Goal: Task Accomplishment & Management: Manage account settings

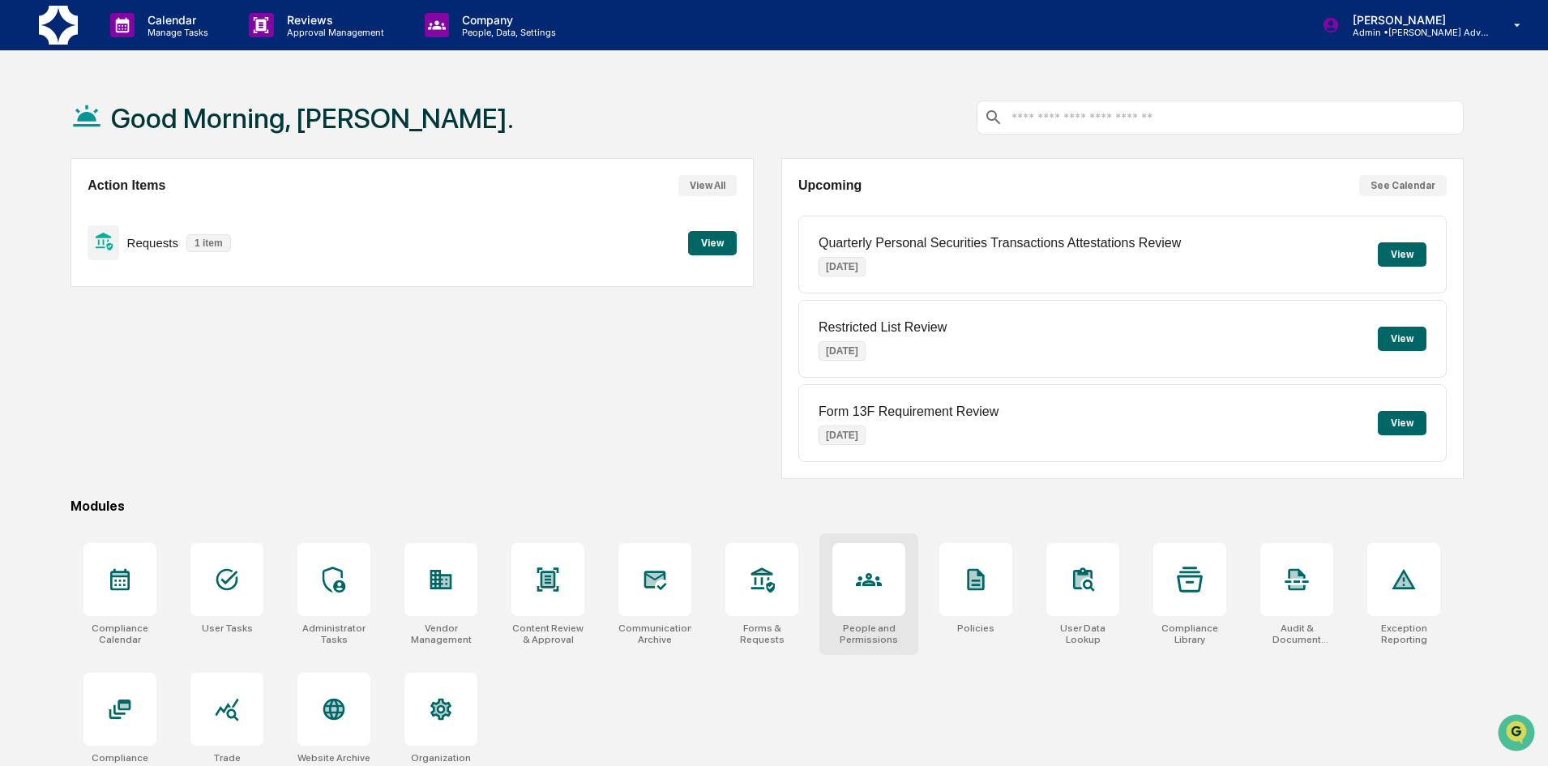
click at [901, 605] on div at bounding box center [868, 579] width 73 height 73
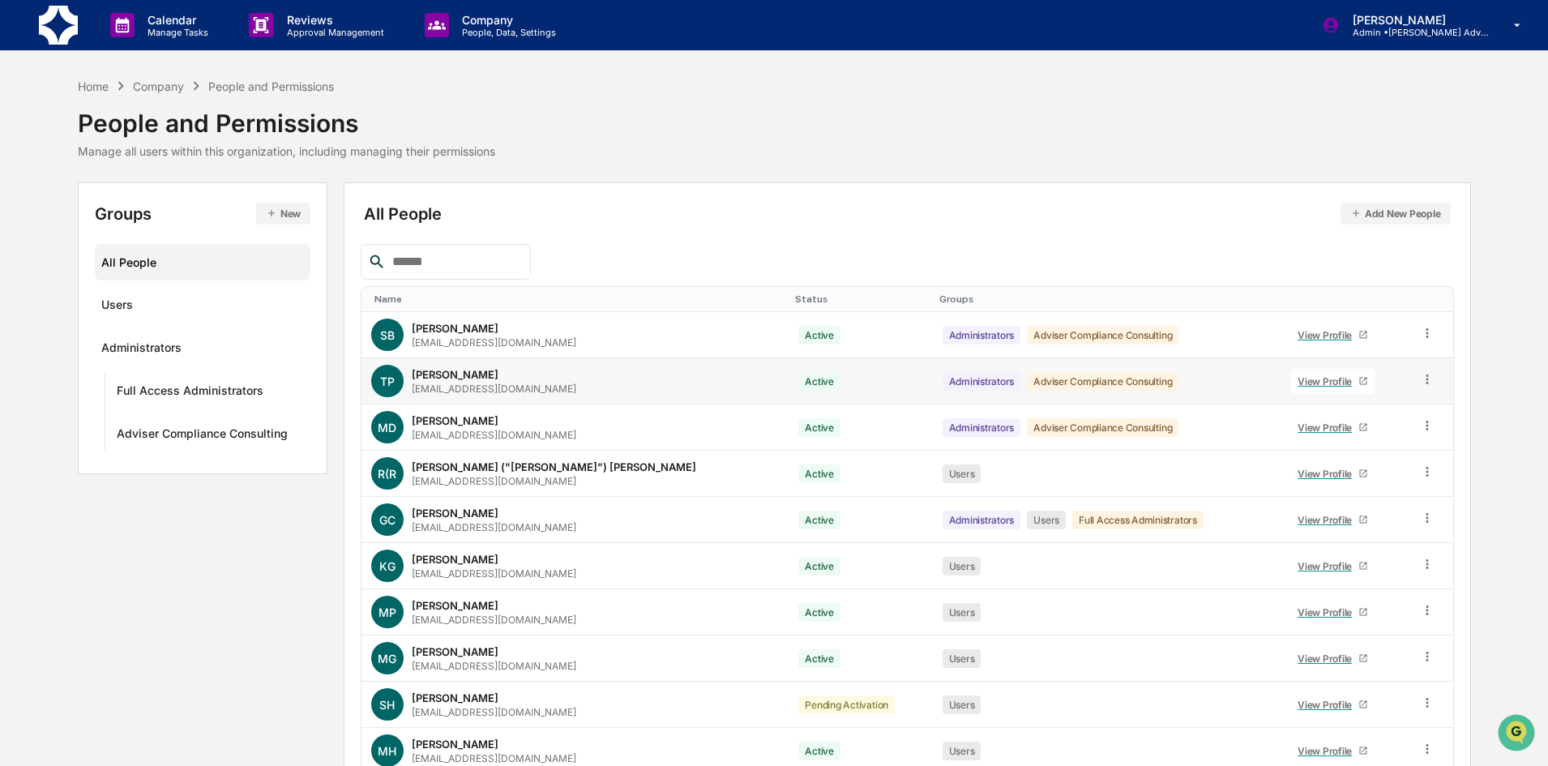
click at [1420, 377] on icon at bounding box center [1427, 379] width 15 height 15
click at [1399, 431] on div "Change Status" at bounding box center [1351, 438] width 139 height 19
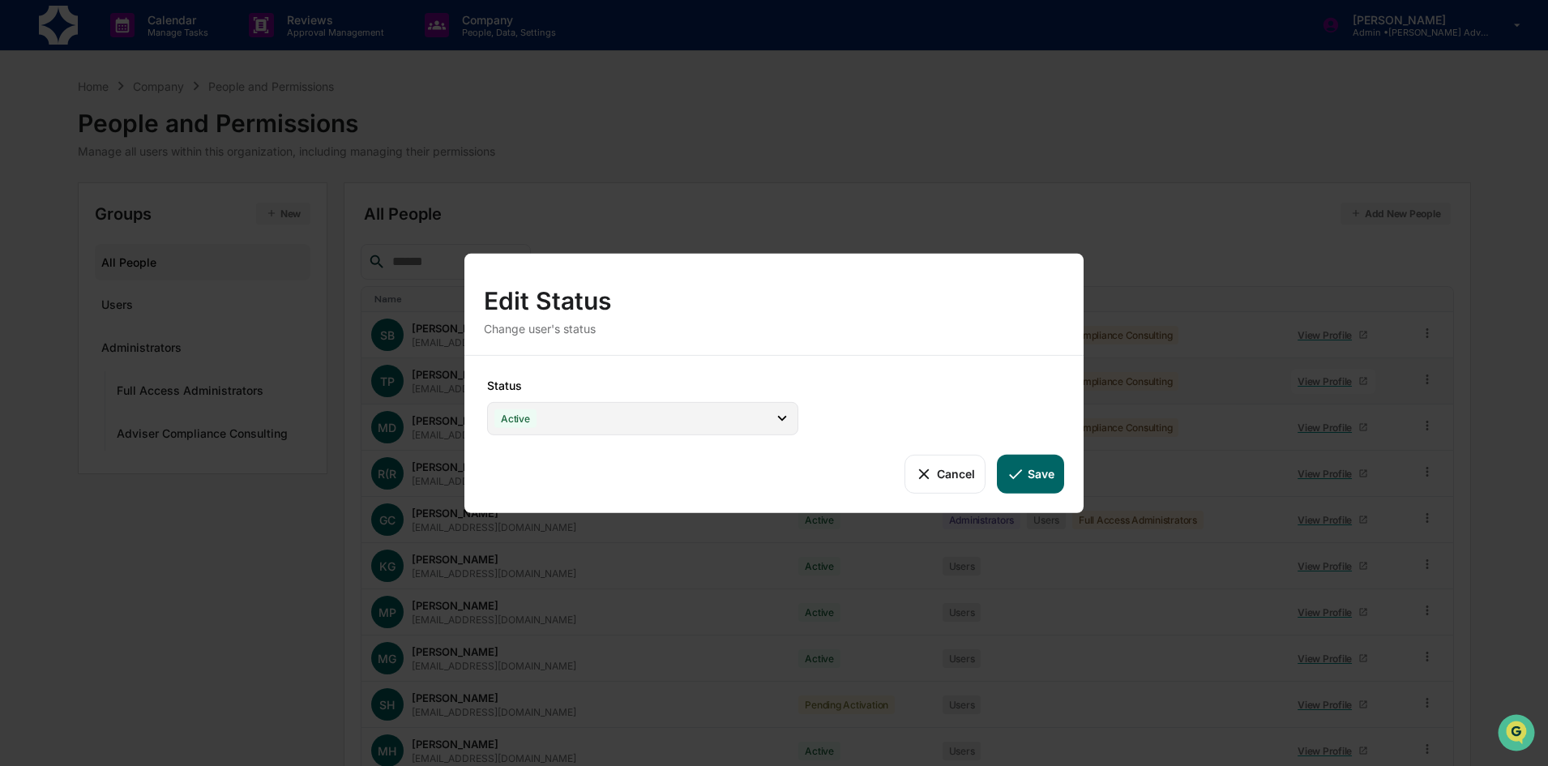
click at [785, 425] on icon at bounding box center [782, 418] width 18 height 18
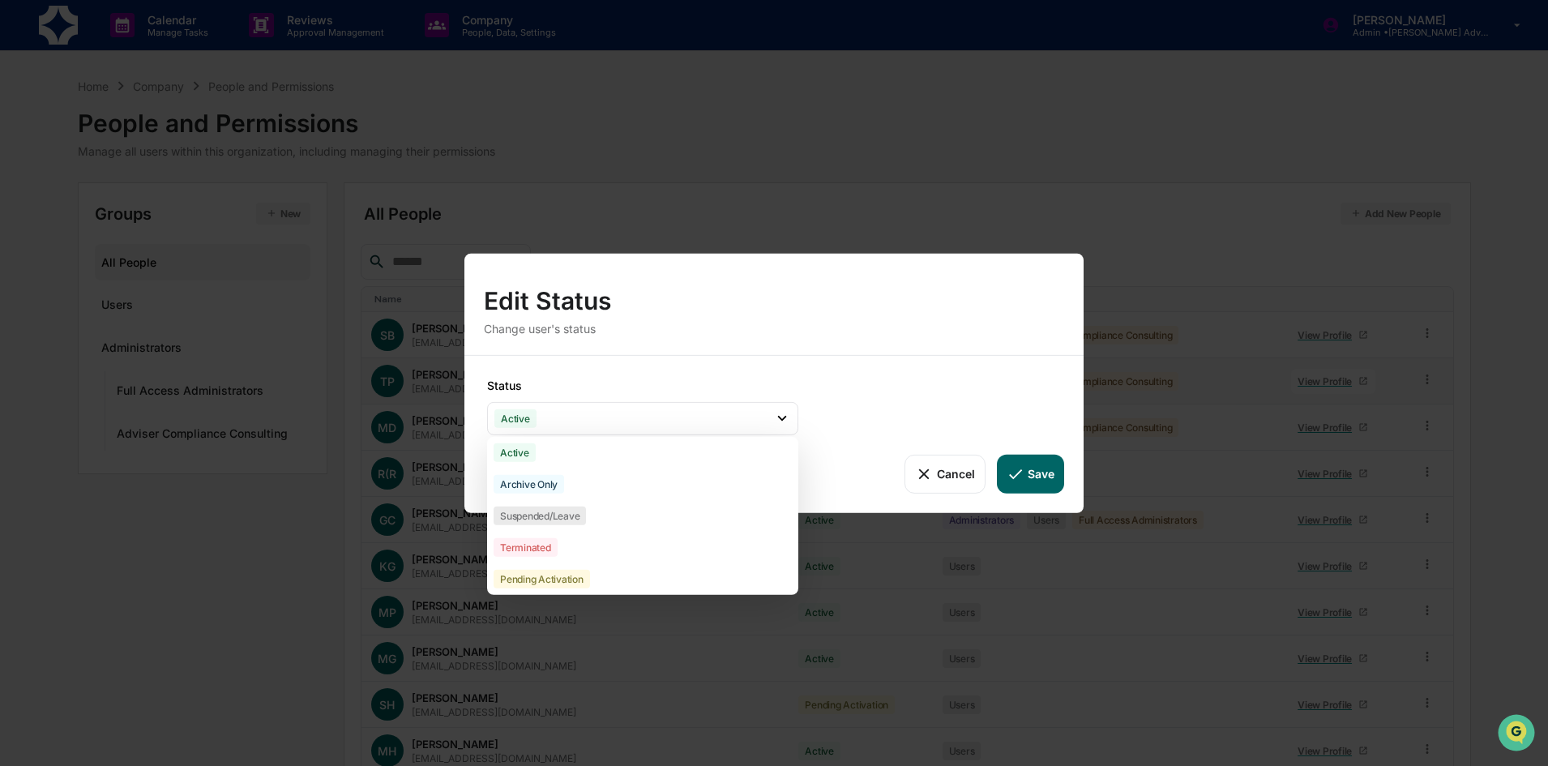
click at [939, 470] on button "Cancel" at bounding box center [945, 473] width 80 height 39
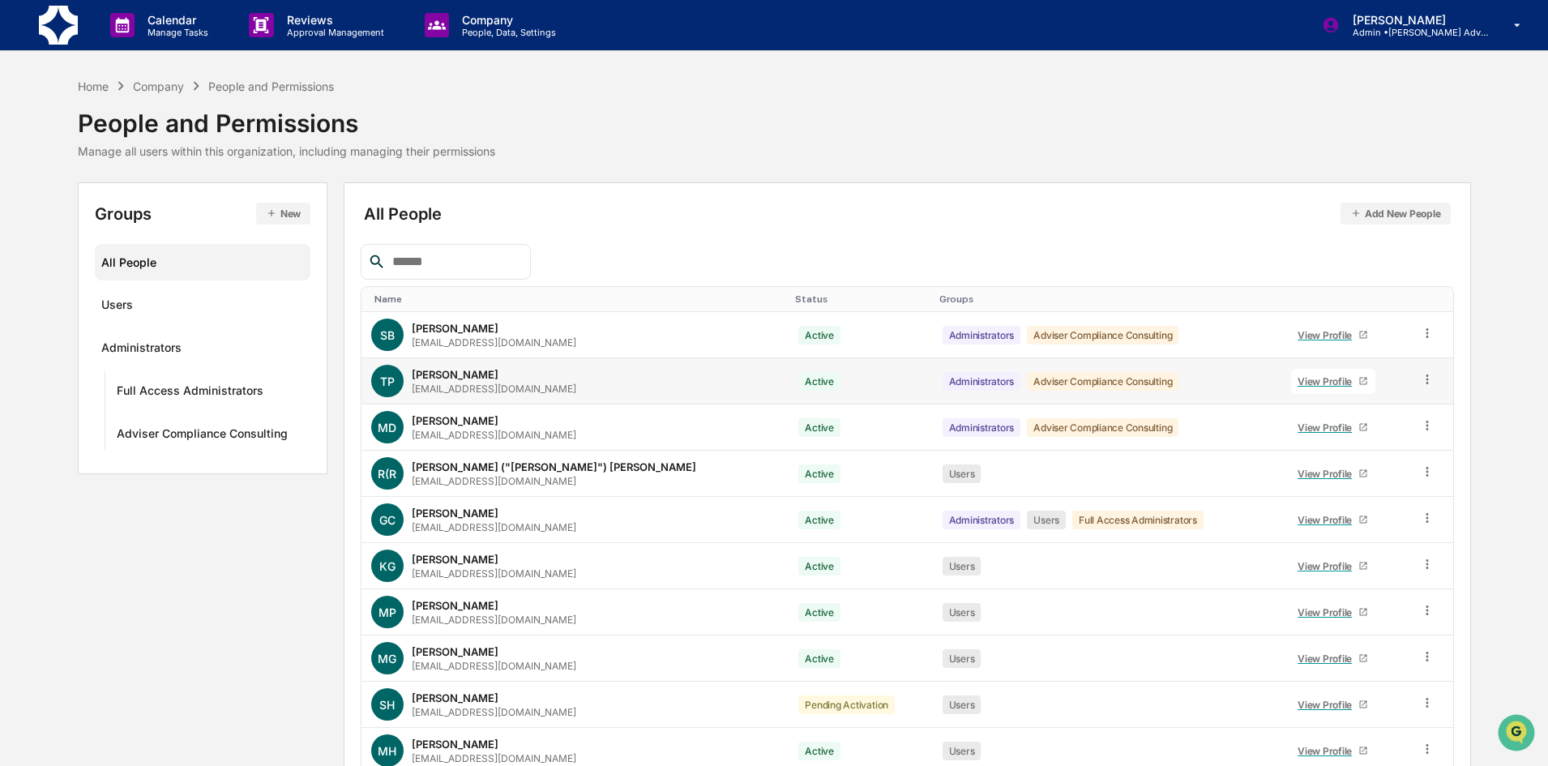
click at [1420, 383] on icon at bounding box center [1427, 379] width 15 height 15
click at [1389, 401] on div "Groups & Permissions" at bounding box center [1351, 405] width 139 height 19
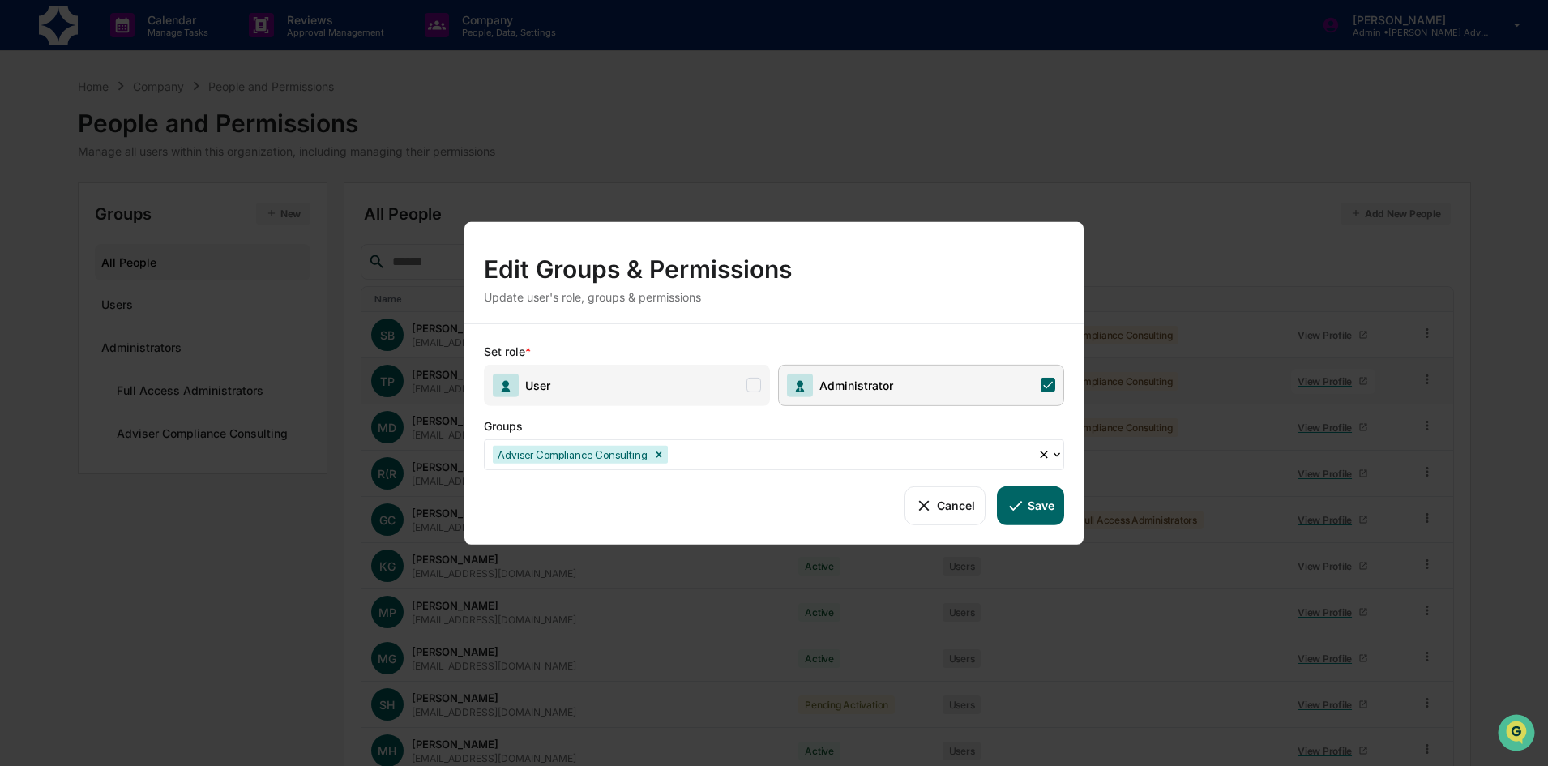
click at [1050, 383] on icon at bounding box center [1048, 385] width 15 height 15
click at [1037, 500] on button "Save" at bounding box center [1030, 505] width 67 height 39
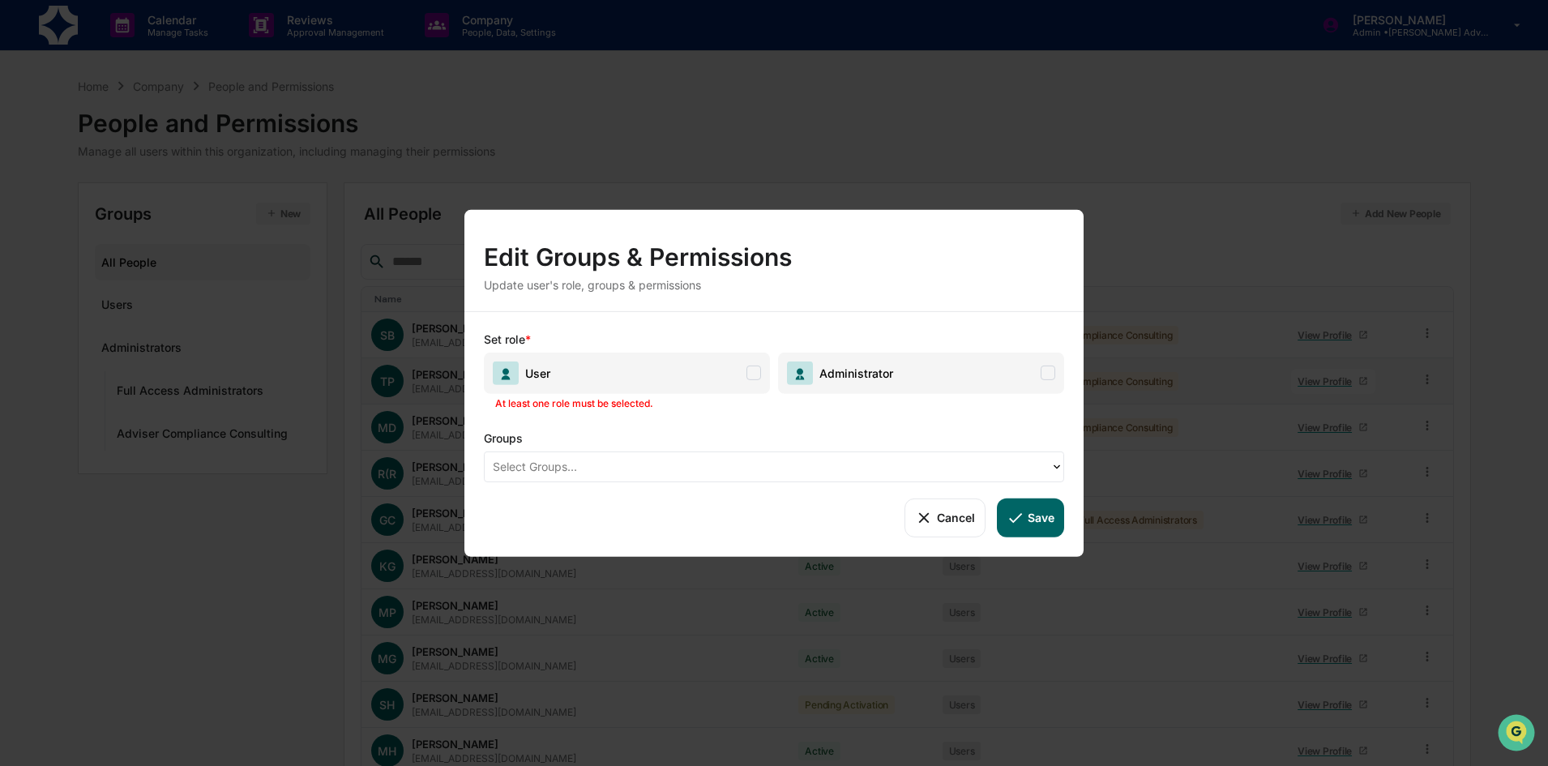
click at [1033, 517] on button "Save" at bounding box center [1030, 517] width 67 height 39
click at [1029, 529] on button "Save" at bounding box center [1030, 517] width 67 height 39
click at [1062, 473] on icon at bounding box center [1056, 466] width 13 height 13
click at [1477, 337] on div "Edit Groups & Permissions Update user's role, groups & permissions Set role * U…" at bounding box center [774, 383] width 1548 height 766
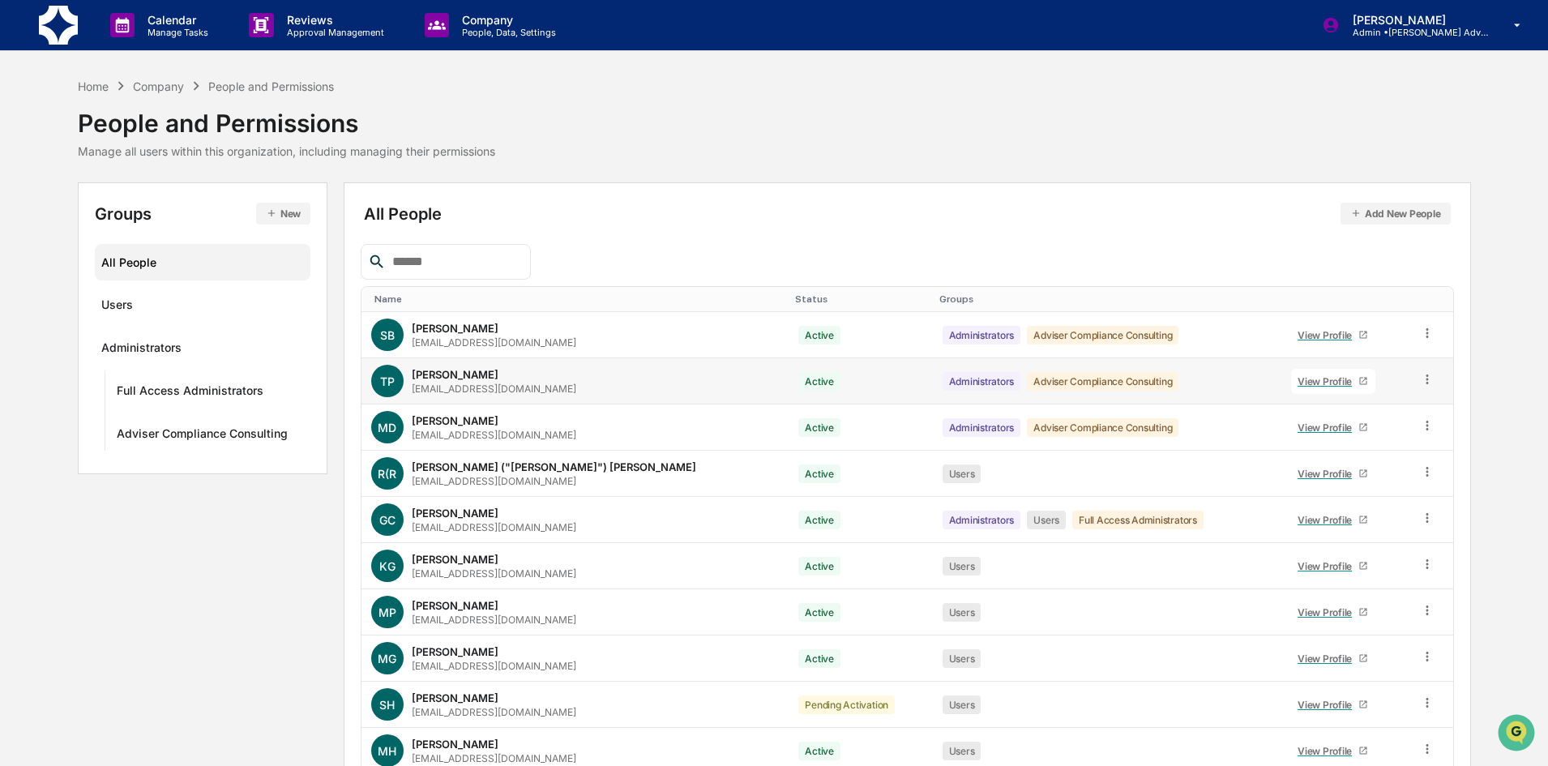
click at [1422, 381] on icon at bounding box center [1427, 379] width 15 height 15
click at [1353, 409] on div "Groups & Permissions" at bounding box center [1351, 405] width 139 height 19
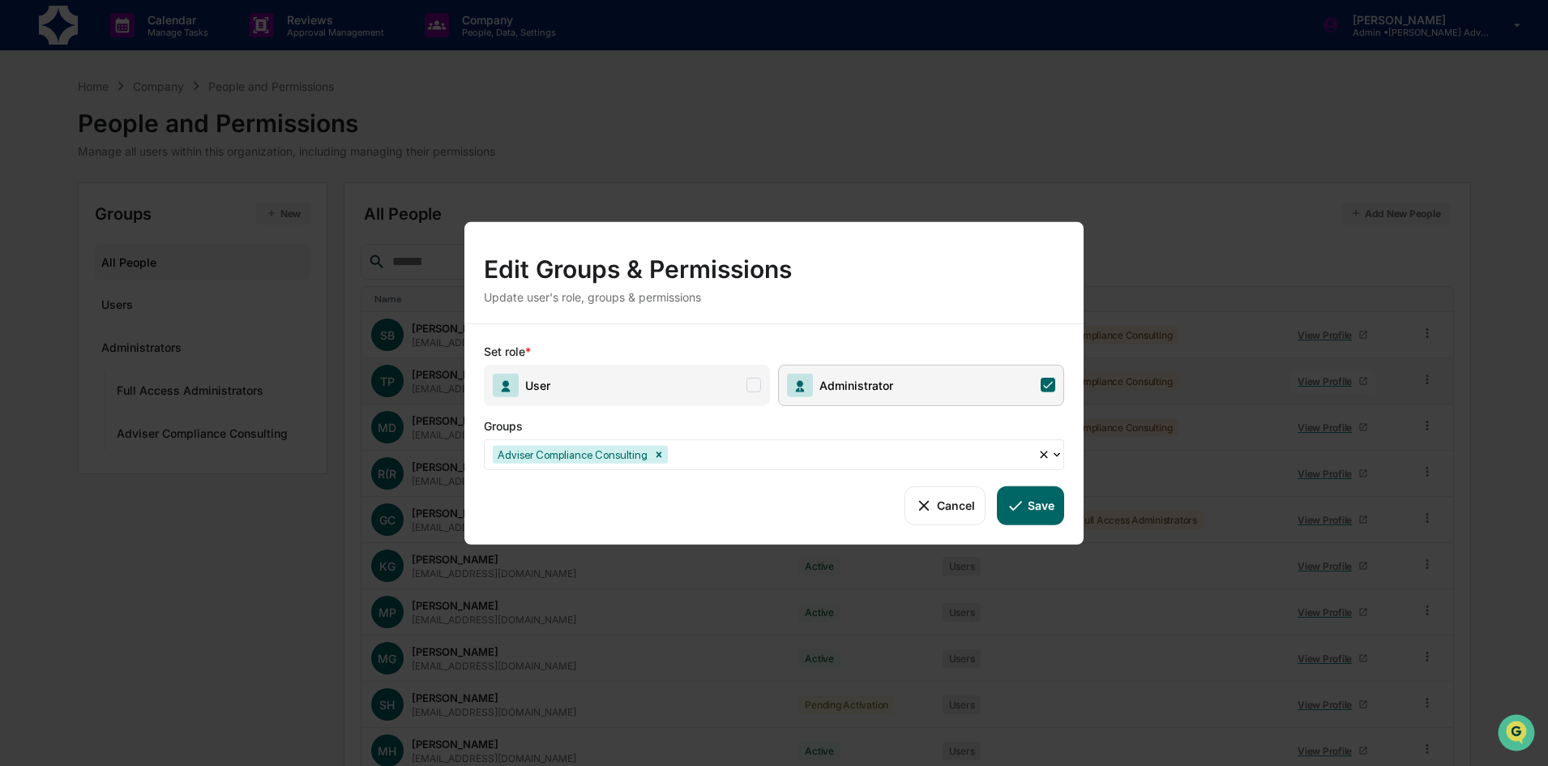
click at [1057, 454] on icon at bounding box center [1056, 453] width 13 height 13
click at [973, 511] on button "Cancel" at bounding box center [945, 505] width 80 height 39
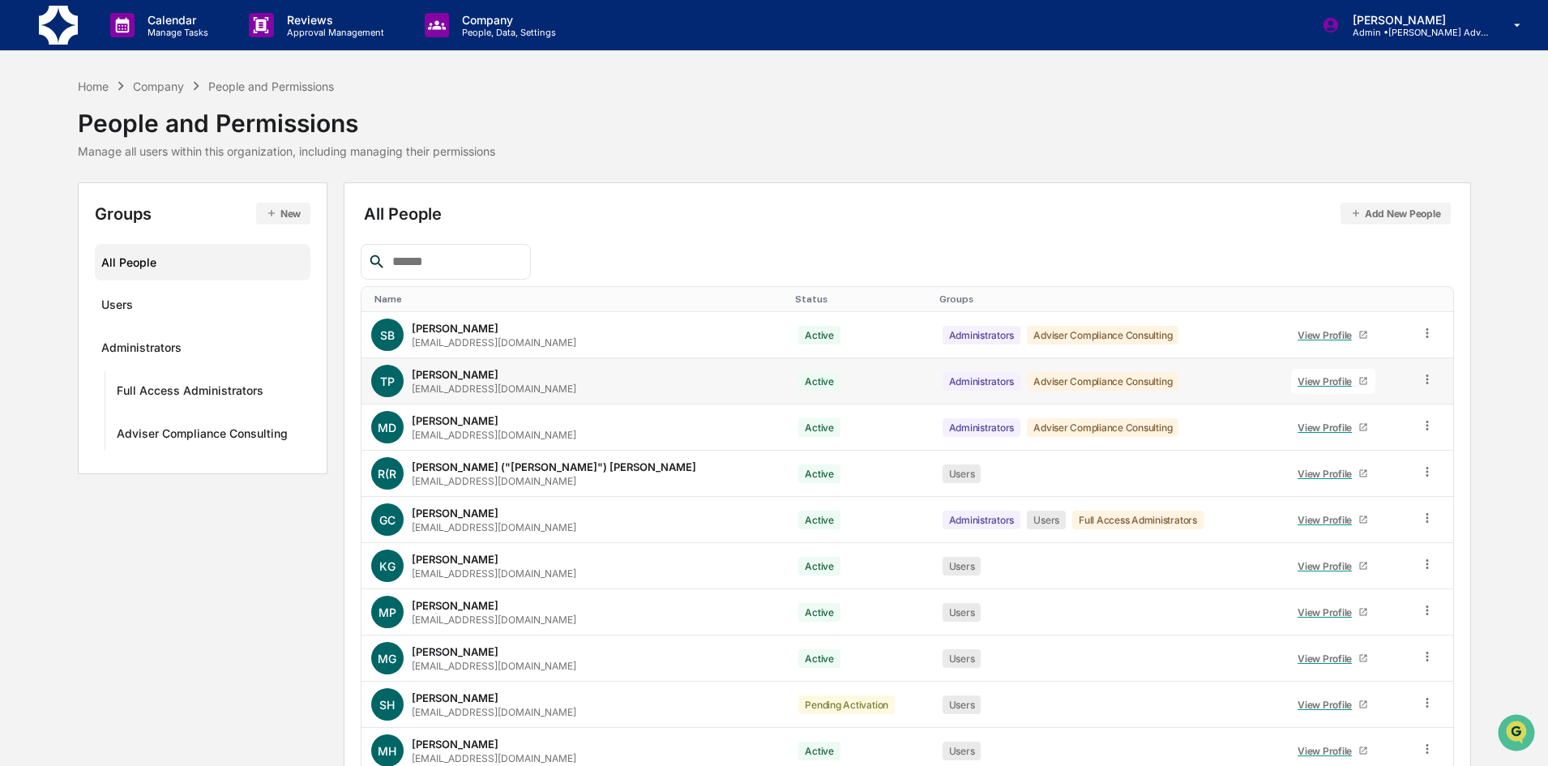
click at [1420, 385] on icon at bounding box center [1427, 379] width 15 height 15
click at [1383, 413] on div "Groups & Permissions" at bounding box center [1351, 405] width 139 height 19
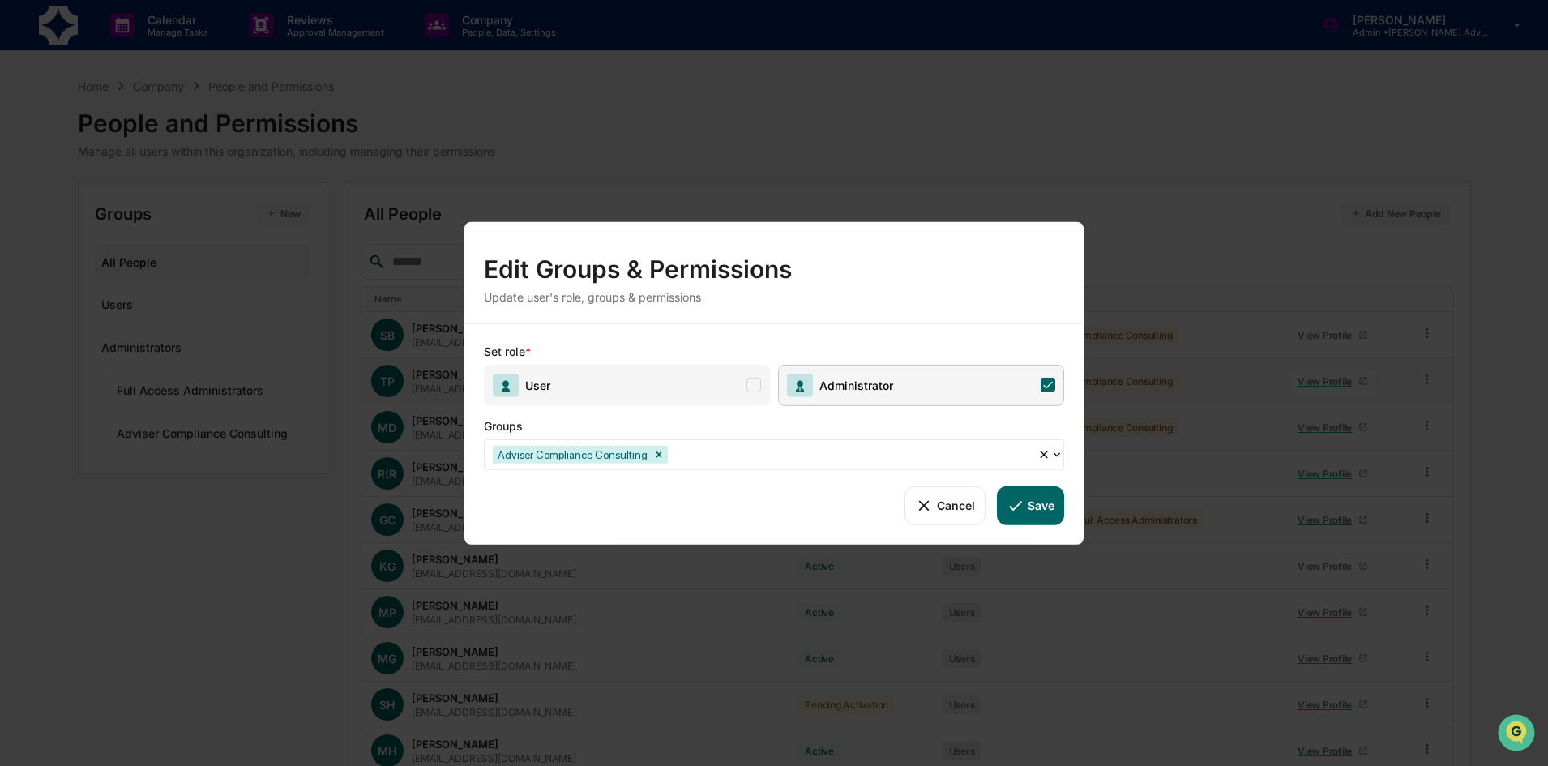
click at [962, 516] on button "Cancel" at bounding box center [945, 505] width 80 height 39
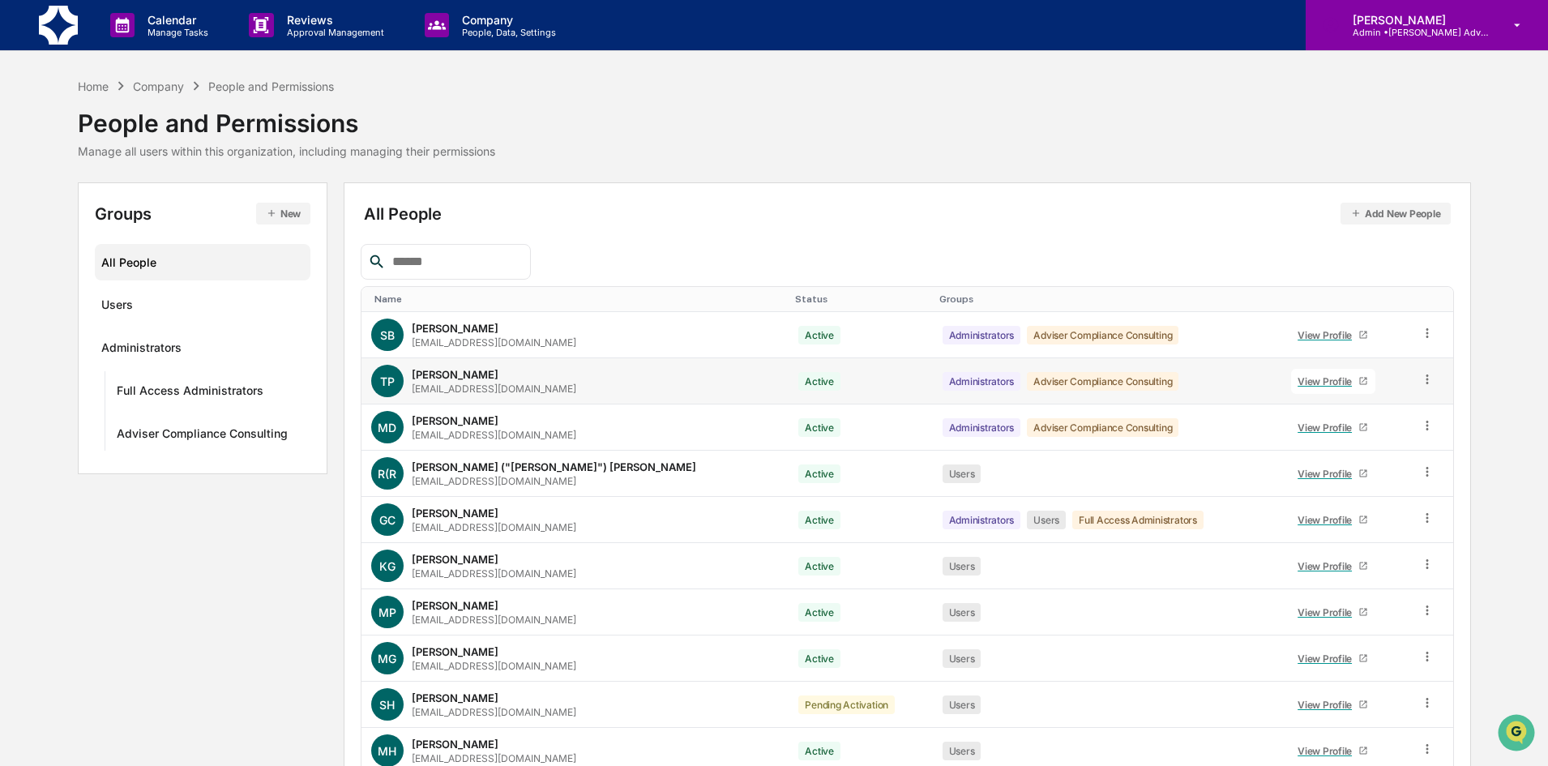
click at [1521, 29] on icon at bounding box center [1518, 25] width 28 height 15
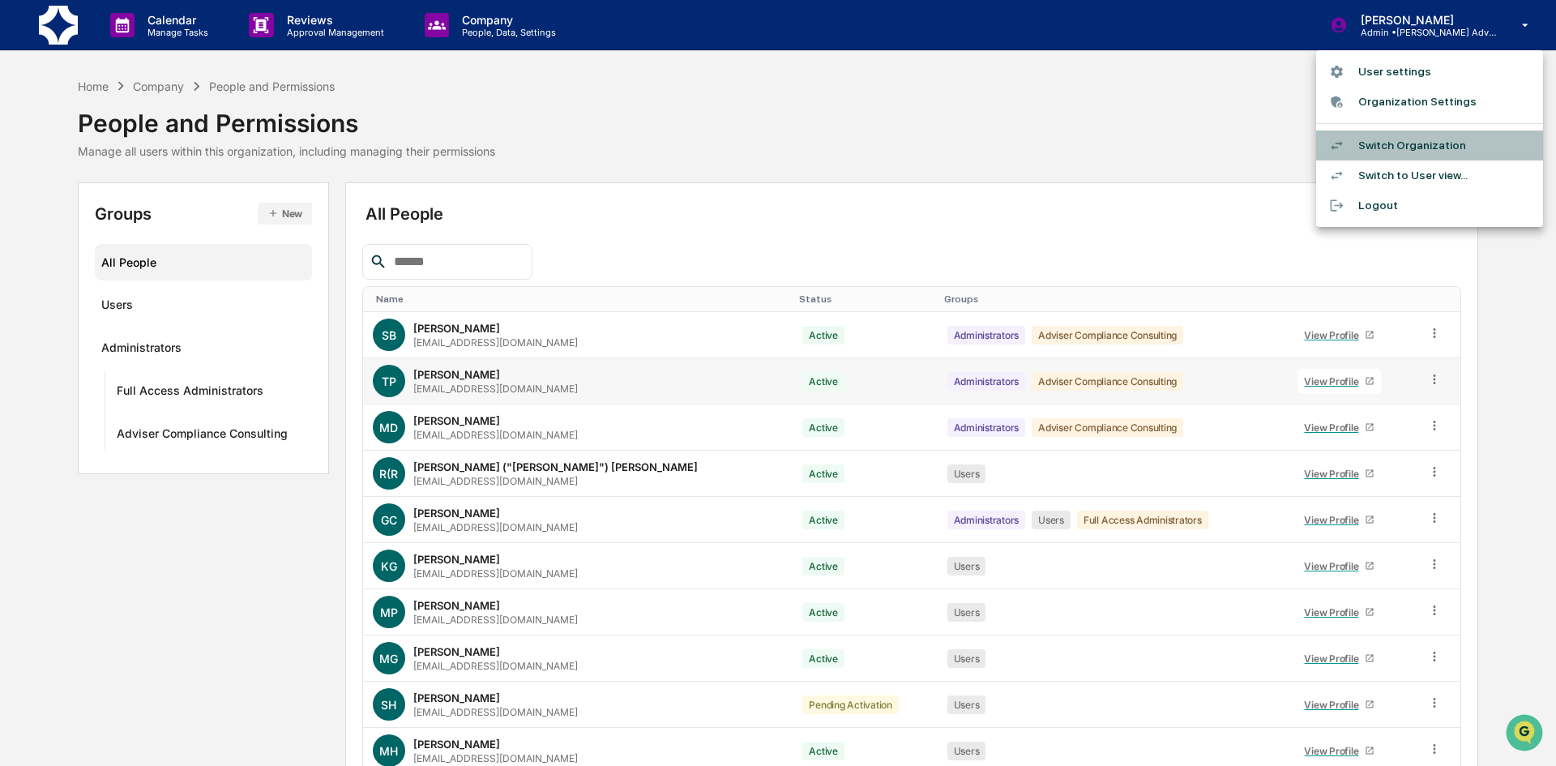
click at [1420, 140] on li "Switch Organization" at bounding box center [1429, 145] width 227 height 30
